Goal: Find specific page/section: Find specific page/section

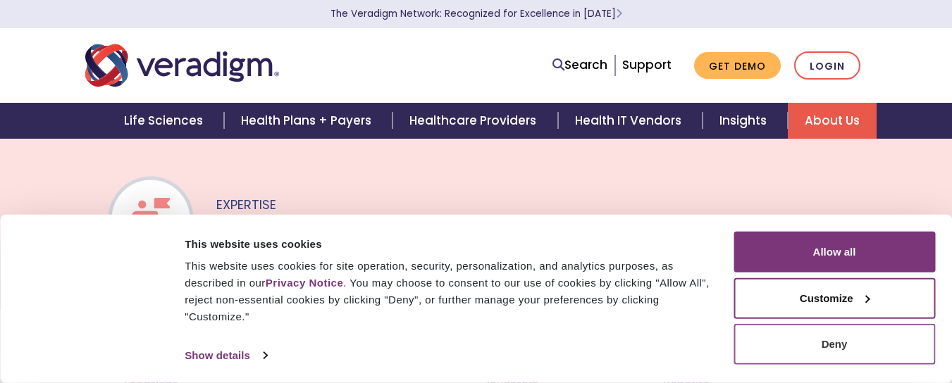
click at [833, 357] on button "Deny" at bounding box center [834, 344] width 202 height 41
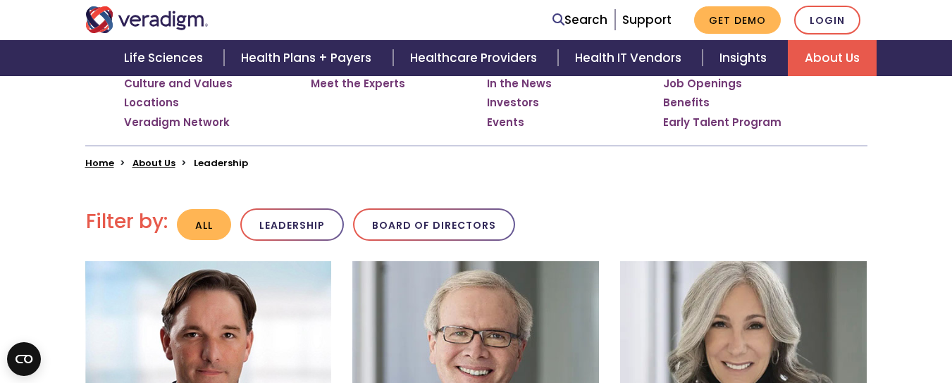
scroll to position [352, 0]
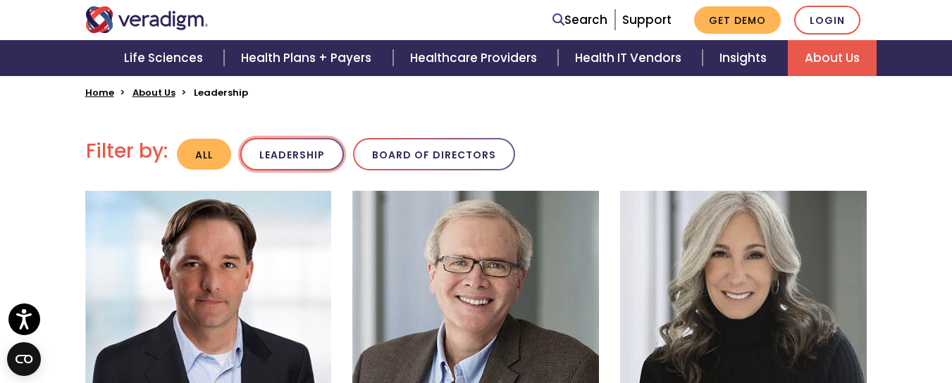
click at [285, 163] on button "Leadership" at bounding box center [292, 154] width 104 height 33
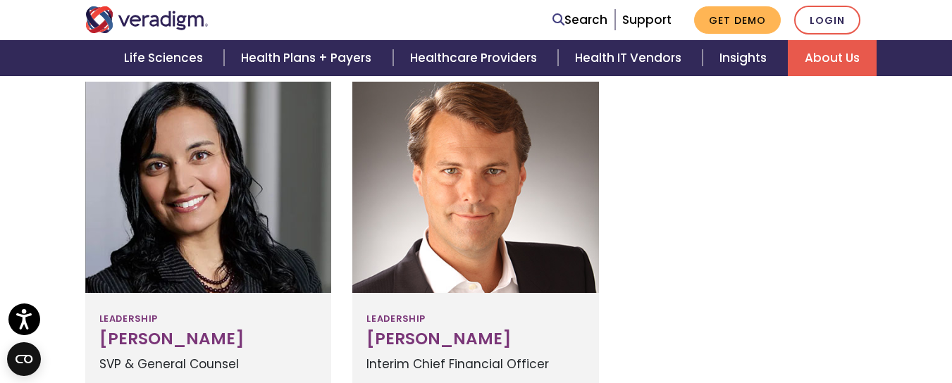
scroll to position [916, 0]
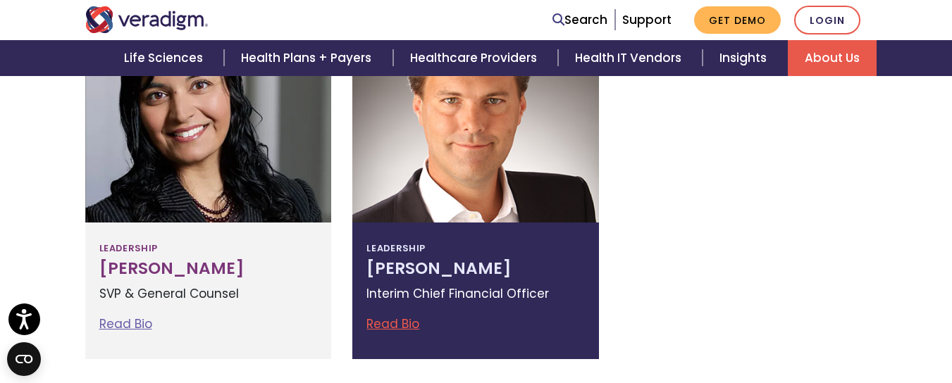
copy h3 "[PERSON_NAME]"
drag, startPoint x: 363, startPoint y: 268, endPoint x: 507, endPoint y: 267, distance: 143.7
click at [507, 267] on div "Leadership [PERSON_NAME] Interim Chief Financial Officer Read Bio [PERSON_NAME]…" at bounding box center [475, 291] width 247 height 137
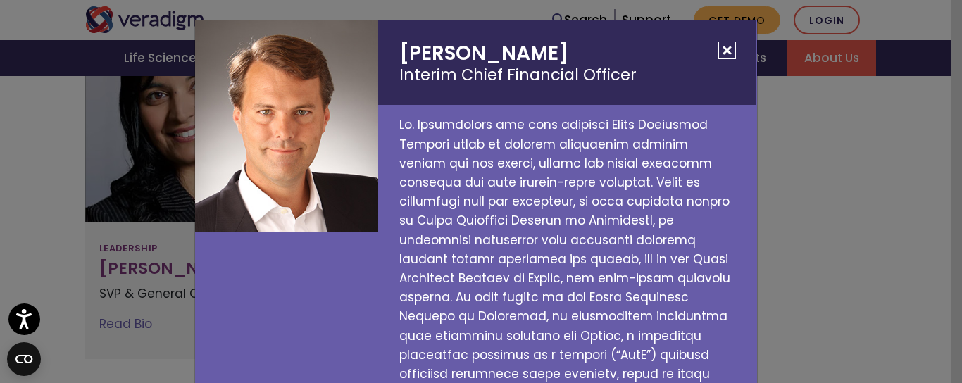
click at [719, 47] on button "Close" at bounding box center [728, 51] width 18 height 18
